Goal: Find specific page/section: Find specific page/section

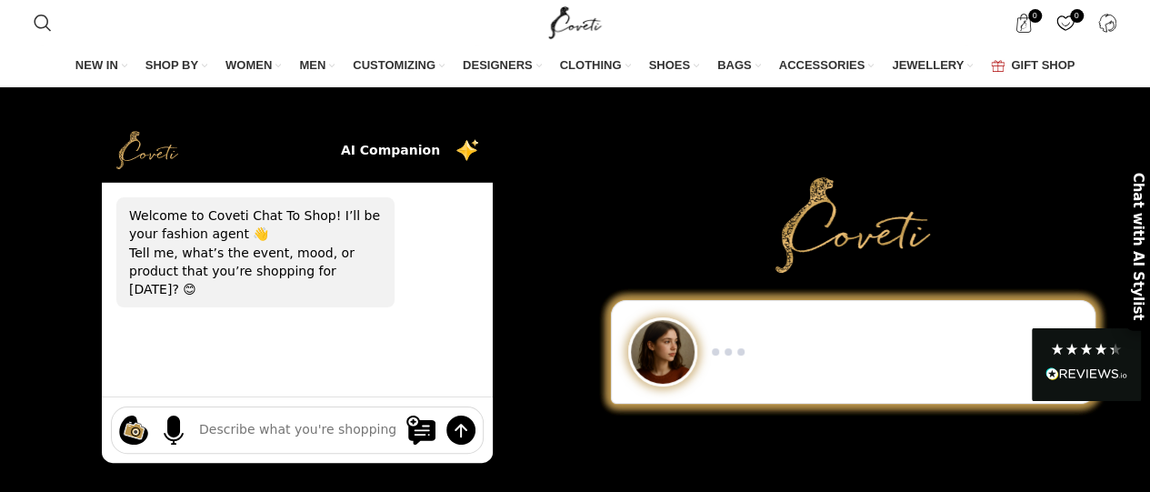
click at [508, 65] on span "DESIGNERS" at bounding box center [498, 65] width 70 height 16
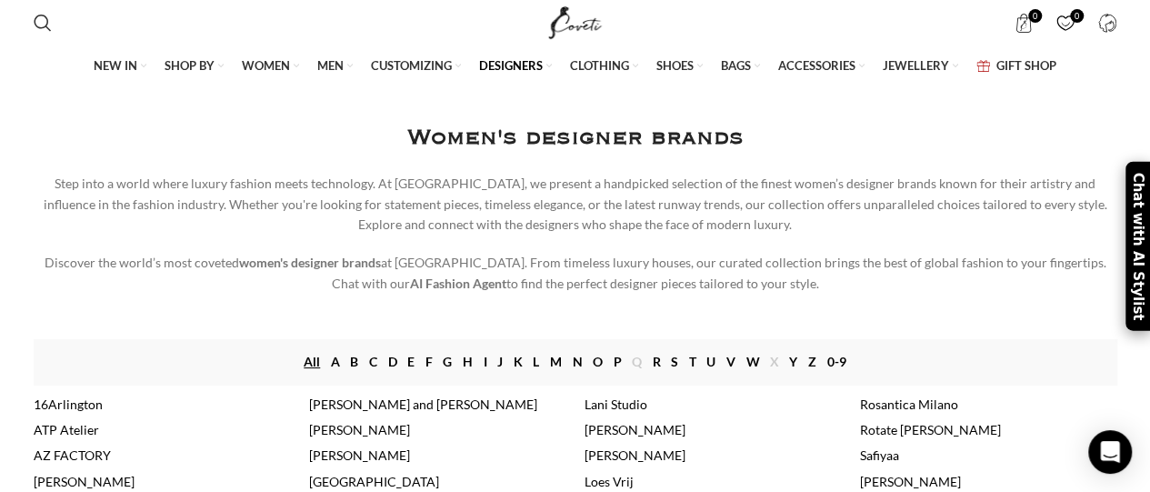
click at [577, 372] on link "N" at bounding box center [578, 362] width 10 height 20
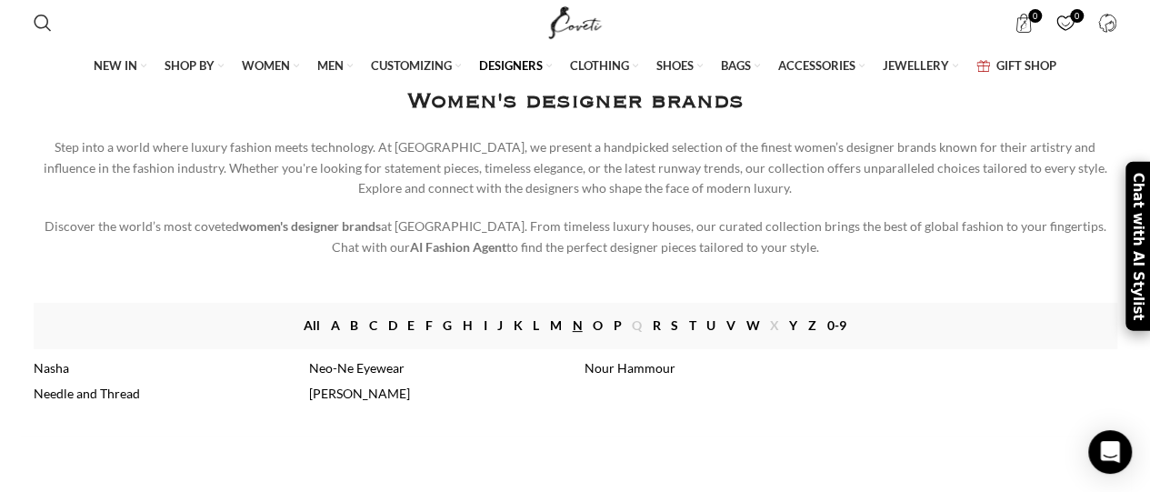
scroll to position [73, 0]
